Goal: Find specific page/section: Find specific page/section

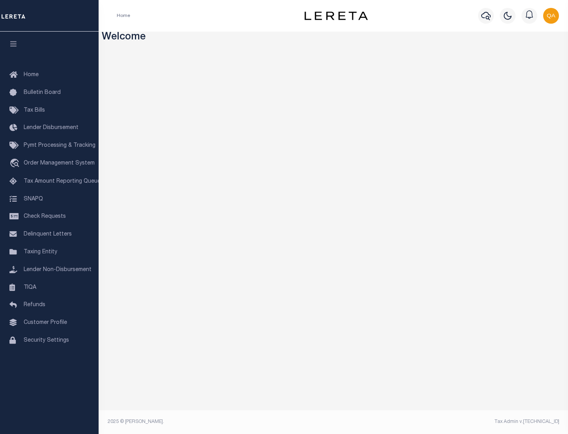
click at [49, 217] on span "Check Requests" at bounding box center [45, 217] width 42 height 6
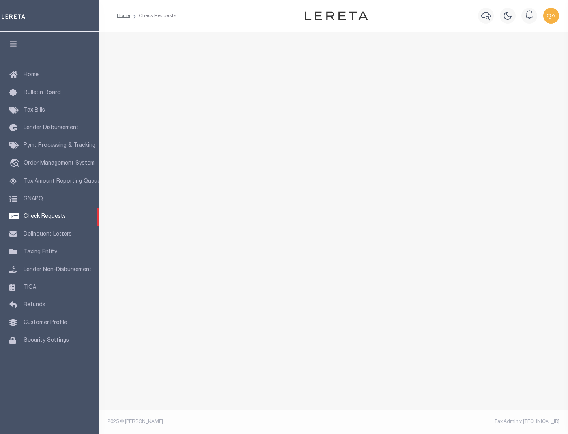
select select "50"
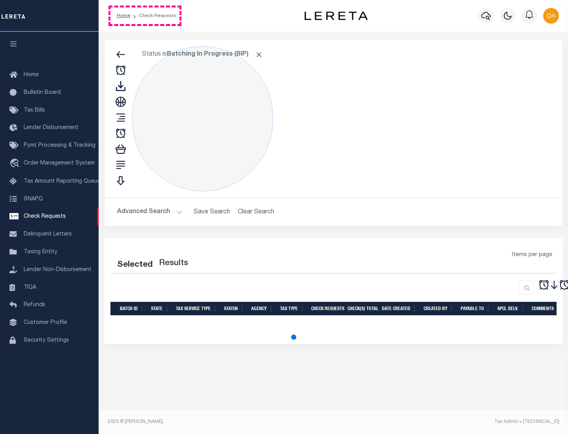
select select "50"
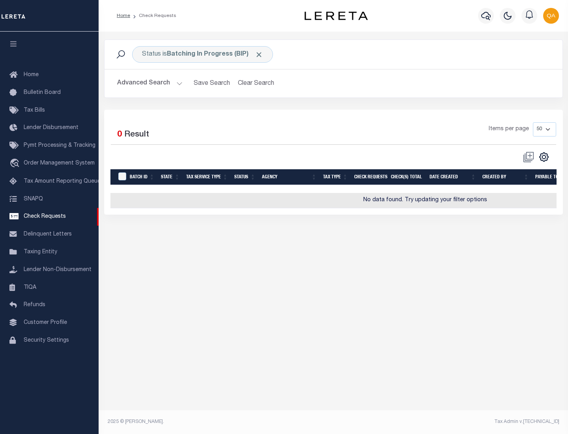
click at [259, 54] on span "Click to Remove" at bounding box center [259, 55] width 8 height 8
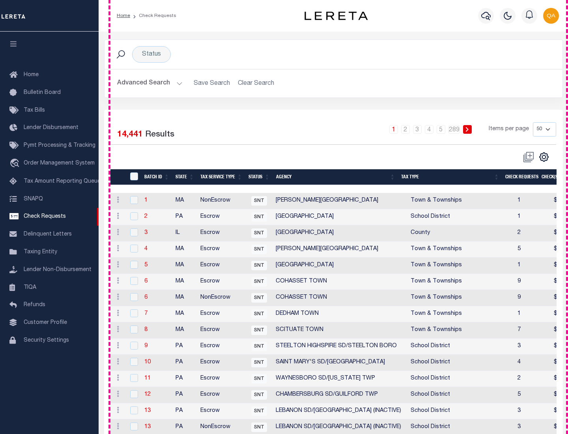
scroll to position [381, 0]
